Goal: Task Accomplishment & Management: Use online tool/utility

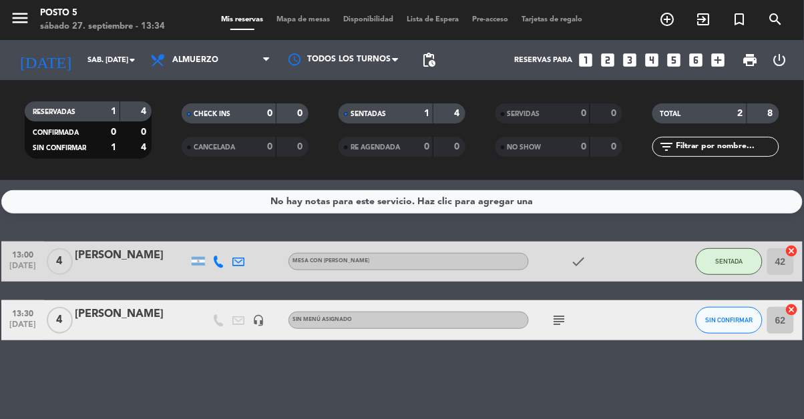
click at [106, 213] on div "No hay notas para este servicio. Haz clic para agregar una" at bounding box center [401, 201] width 801 height 23
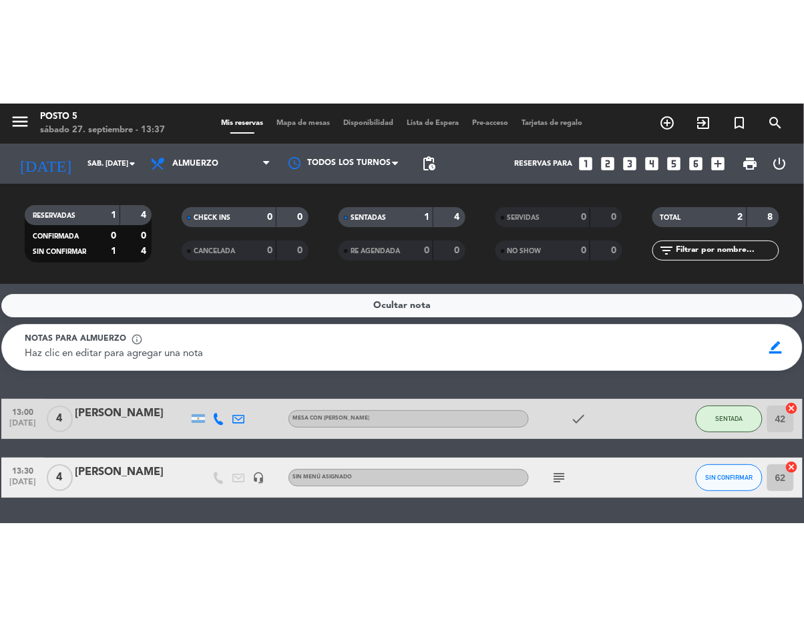
scroll to position [61, 0]
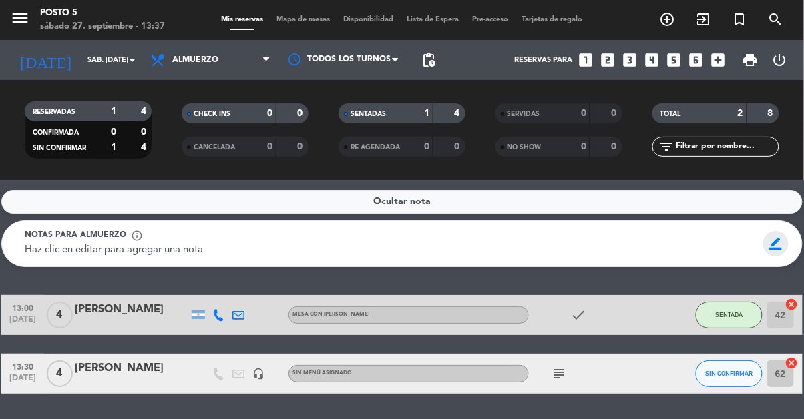
click at [775, 231] on span "border_color" at bounding box center [776, 243] width 26 height 25
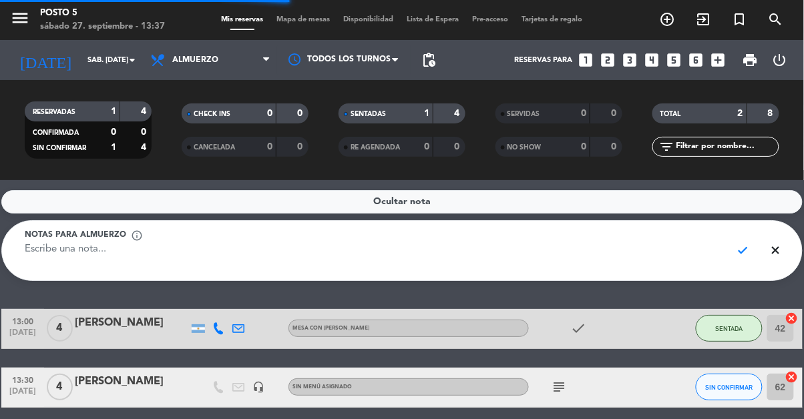
click at [792, 190] on div "Ocultar nota" at bounding box center [401, 201] width 801 height 23
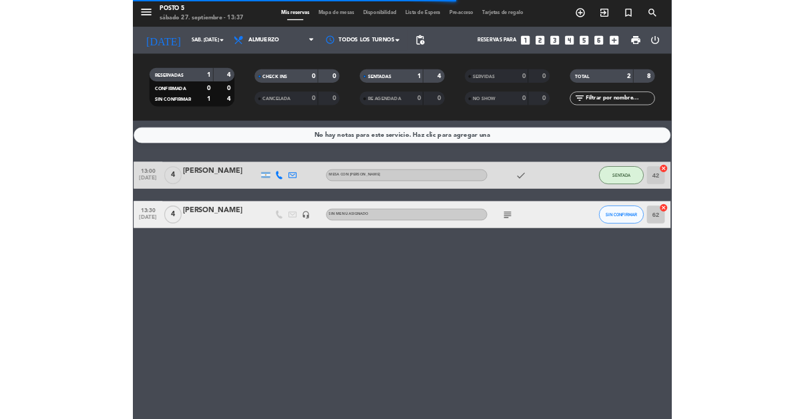
scroll to position [0, 0]
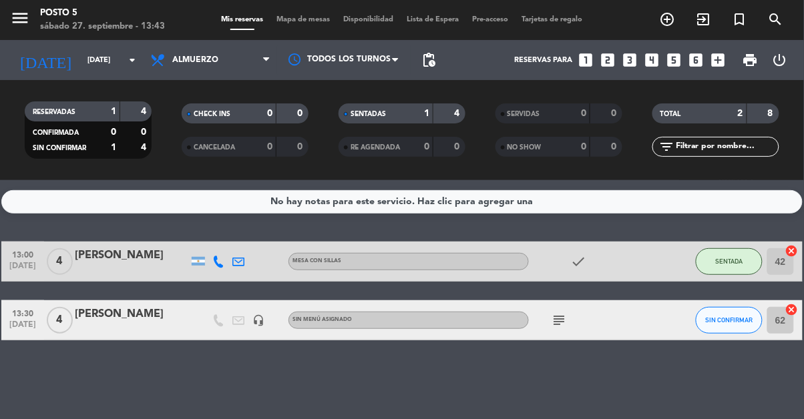
scroll to position [83, 0]
click at [777, 307] on input "62" at bounding box center [780, 320] width 27 height 27
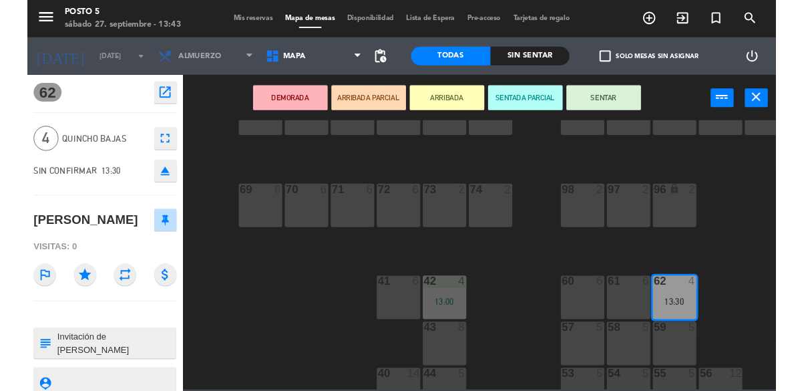
scroll to position [157, 0]
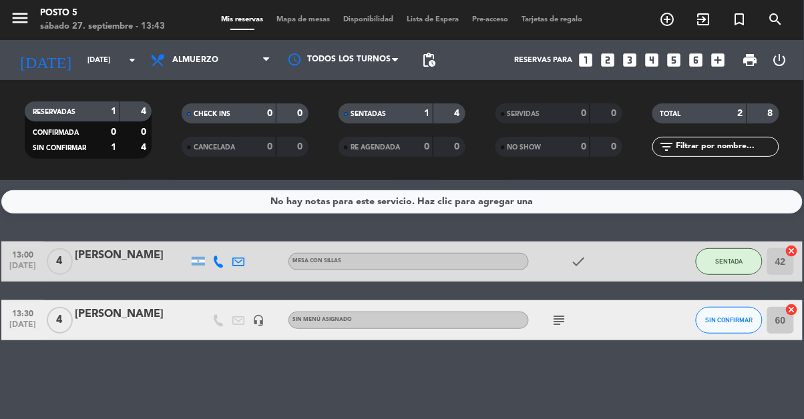
click at [781, 307] on input "60" at bounding box center [780, 320] width 27 height 27
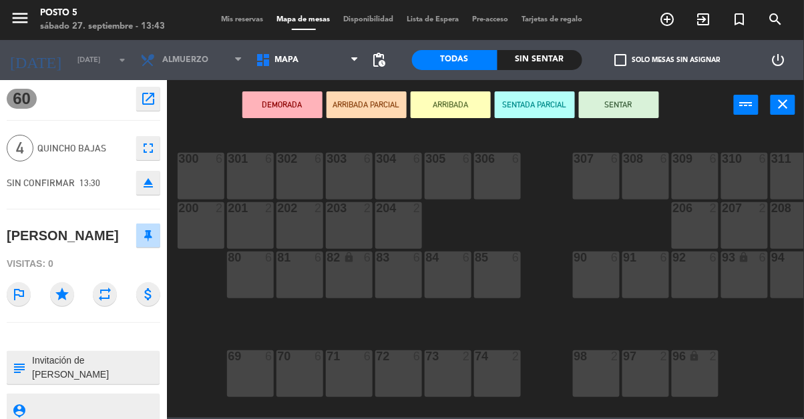
click at [622, 106] on button "SENTAR" at bounding box center [619, 105] width 80 height 27
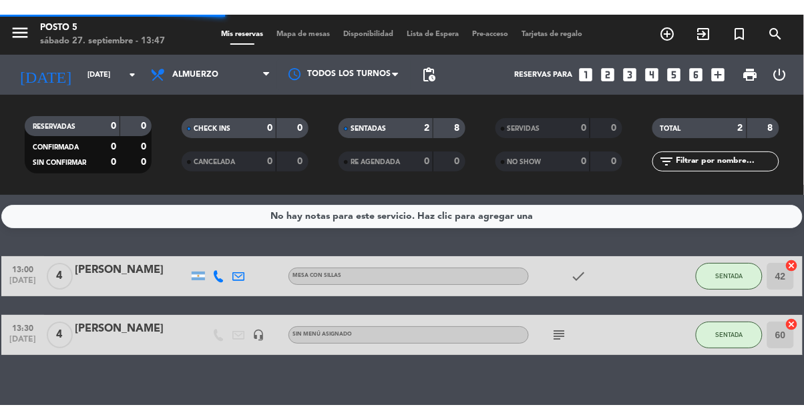
scroll to position [16, 0]
